Goal: Information Seeking & Learning: Learn about a topic

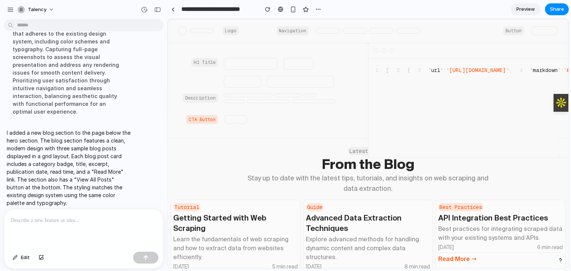
click at [233, 33] on div "Logo" at bounding box center [231, 30] width 16 height 9
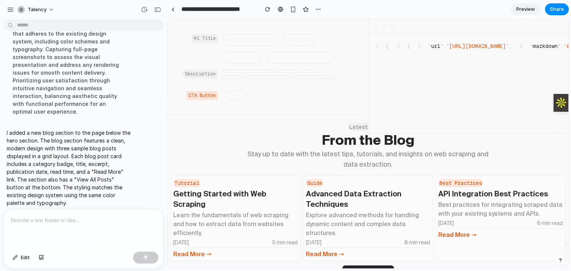
scroll to position [39, 0]
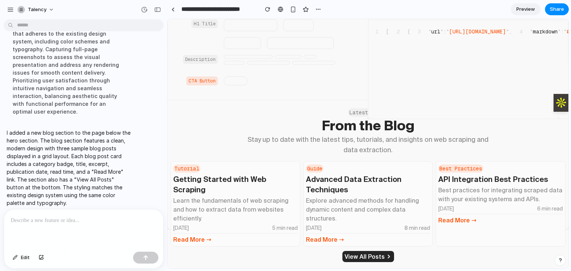
click at [354, 256] on button "View All Posts" at bounding box center [368, 256] width 52 height 11
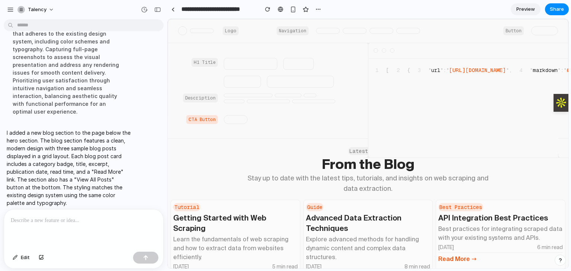
click at [217, 34] on div "Logo Navigation Button" at bounding box center [368, 31] width 401 height 24
click at [207, 102] on div "Description" at bounding box center [200, 98] width 35 height 9
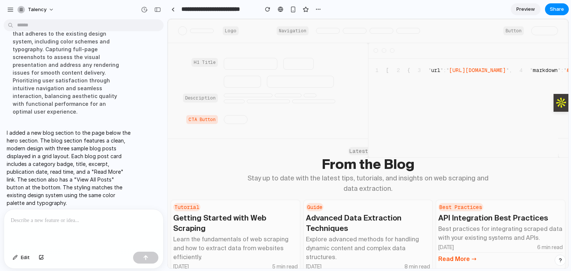
click at [274, 126] on div "H1 Title Description CTA Button" at bounding box center [280, 108] width 112 height 100
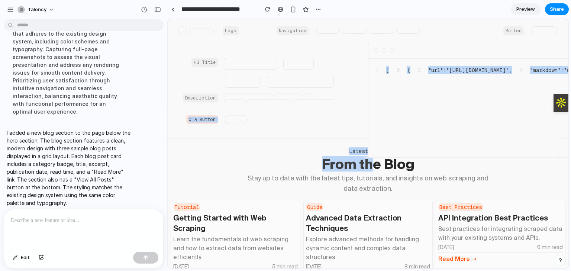
drag, startPoint x: 238, startPoint y: 118, endPoint x: 371, endPoint y: 160, distance: 139.5
click at [371, 160] on div "Logo Navigation Button H1 Title Description CTA Button [ .JSON ] 1 [ 2 { 3 " ur…" at bounding box center [368, 164] width 401 height 290
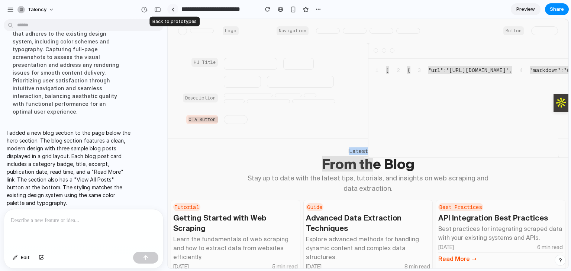
click at [174, 12] on link at bounding box center [172, 9] width 11 height 11
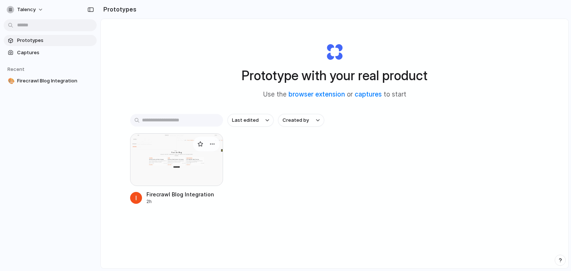
click at [164, 163] on div at bounding box center [176, 159] width 93 height 53
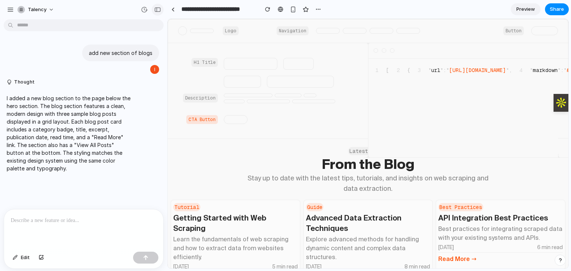
click at [155, 13] on button "button" at bounding box center [158, 10] width 12 height 12
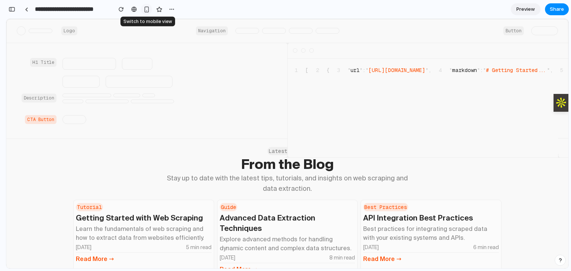
click at [146, 7] on div "button" at bounding box center [146, 9] width 6 height 6
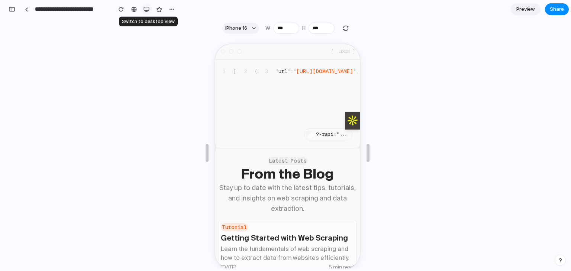
click at [148, 9] on div "button" at bounding box center [146, 9] width 6 height 6
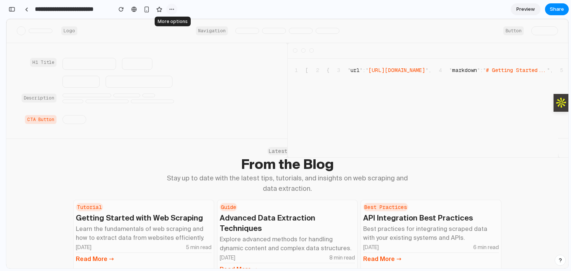
click at [170, 9] on div "button" at bounding box center [172, 9] width 6 height 6
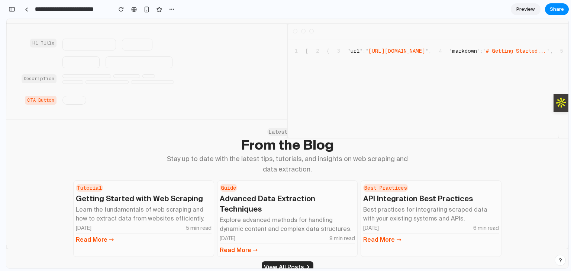
click at [525, 9] on span "Preview" at bounding box center [525, 9] width 19 height 7
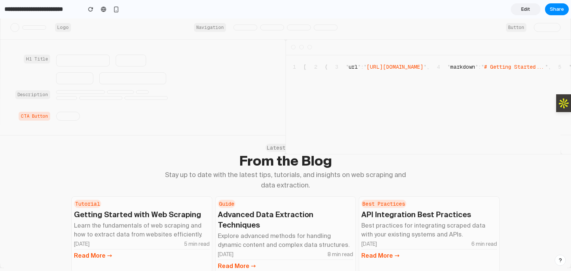
scroll to position [16, 0]
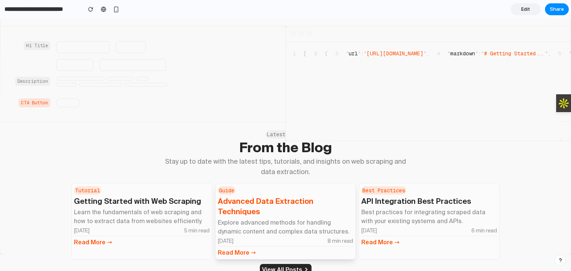
click at [278, 237] on div "[DATE] 8 min read" at bounding box center [286, 240] width 136 height 7
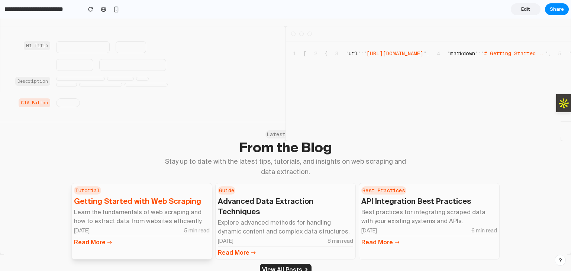
click at [163, 216] on p "Learn the fundamentals of web scraping and how to extract data from websites ef…" at bounding box center [142, 217] width 136 height 18
click at [291, 136] on div "[ .JSON ] 1 [ 2 { 3 " url " : " [URL][DOMAIN_NAME] " , 4 " markdown " : " # Get…" at bounding box center [545, 83] width 521 height 115
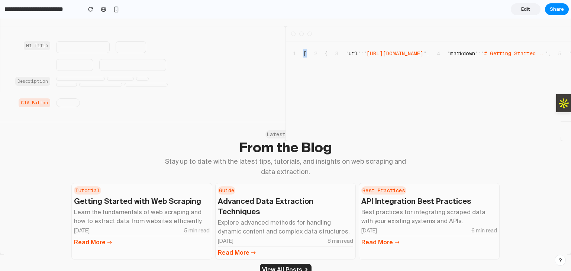
click at [291, 136] on div "[ .JSON ] 1 [ 2 { 3 " url " : " [URL][DOMAIN_NAME] " , 4 " markdown " : " # Get…" at bounding box center [545, 83] width 521 height 115
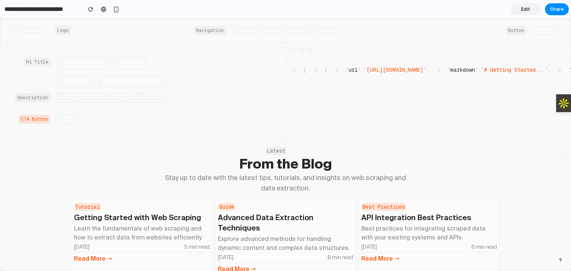
click at [385, 72] on span "[URL][DOMAIN_NAME]" at bounding box center [394, 70] width 57 height 6
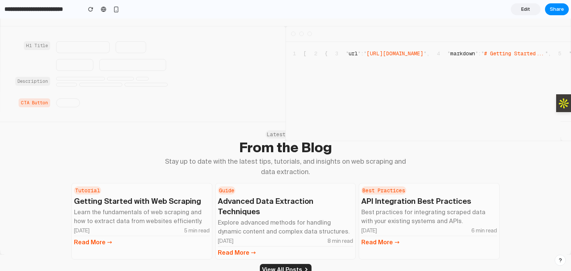
click at [248, 150] on h2 "From the Blog" at bounding box center [285, 147] width 428 height 15
click at [49, 10] on input "**********" at bounding box center [41, 9] width 76 height 13
